Goal: Information Seeking & Learning: Find specific fact

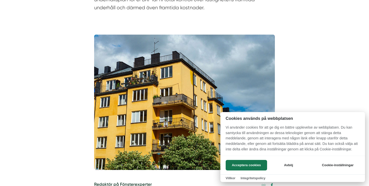
scroll to position [653, 0]
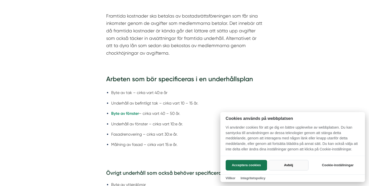
click at [288, 168] on button "Avböj" at bounding box center [288, 165] width 40 height 11
checkbox input "false"
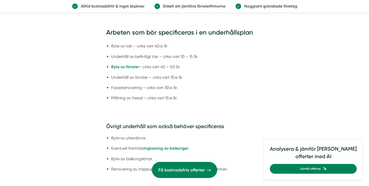
scroll to position [693, 0]
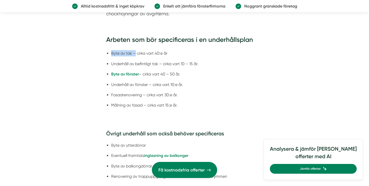
drag, startPoint x: 134, startPoint y: 55, endPoint x: 107, endPoint y: 55, distance: 27.1
click at [107, 55] on ul "Byte av tak – cirka vart 40:e år Underhåll av befintligt tak – cirka vart 10 – …" at bounding box center [184, 80] width 156 height 67
copy li "Byte av tak –"
click at [171, 54] on li "Byte av tak – cirka vart 40:e år" at bounding box center [186, 53] width 151 height 6
drag, startPoint x: 159, startPoint y: 64, endPoint x: 110, endPoint y: 62, distance: 48.4
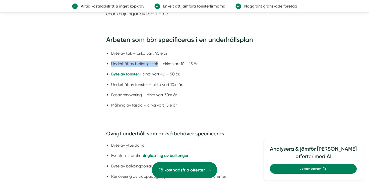
click at [110, 62] on ul "Byte av tak – cirka vart 40:e år Underhåll av befintligt tak – cirka vart 10 – …" at bounding box center [184, 80] width 156 height 67
copy li "Underhåll av befintligt tak"
drag, startPoint x: 199, startPoint y: 64, endPoint x: 162, endPoint y: 63, distance: 37.1
click at [162, 63] on li "Underhåll av befintligt tak – cirka vart 10 – 15 år." at bounding box center [186, 64] width 151 height 6
copy li "cirka vart 10 – 15 år."
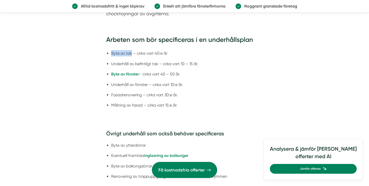
drag, startPoint x: 132, startPoint y: 53, endPoint x: 107, endPoint y: 53, distance: 25.3
click at [107, 53] on ul "Byte av tak – cirka vart 40:e år Underhåll av befintligt tak – cirka vart 10 – …" at bounding box center [184, 80] width 156 height 67
copy li "Byte av tak"
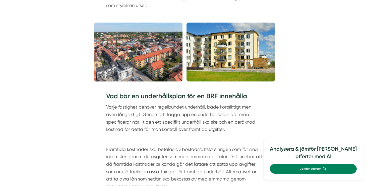
scroll to position [517, 0]
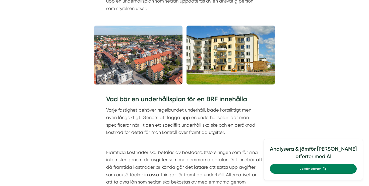
drag, startPoint x: 172, startPoint y: 96, endPoint x: 136, endPoint y: 96, distance: 36.1
copy li "cirka vart 40:e år"
